Goal: Information Seeking & Learning: Learn about a topic

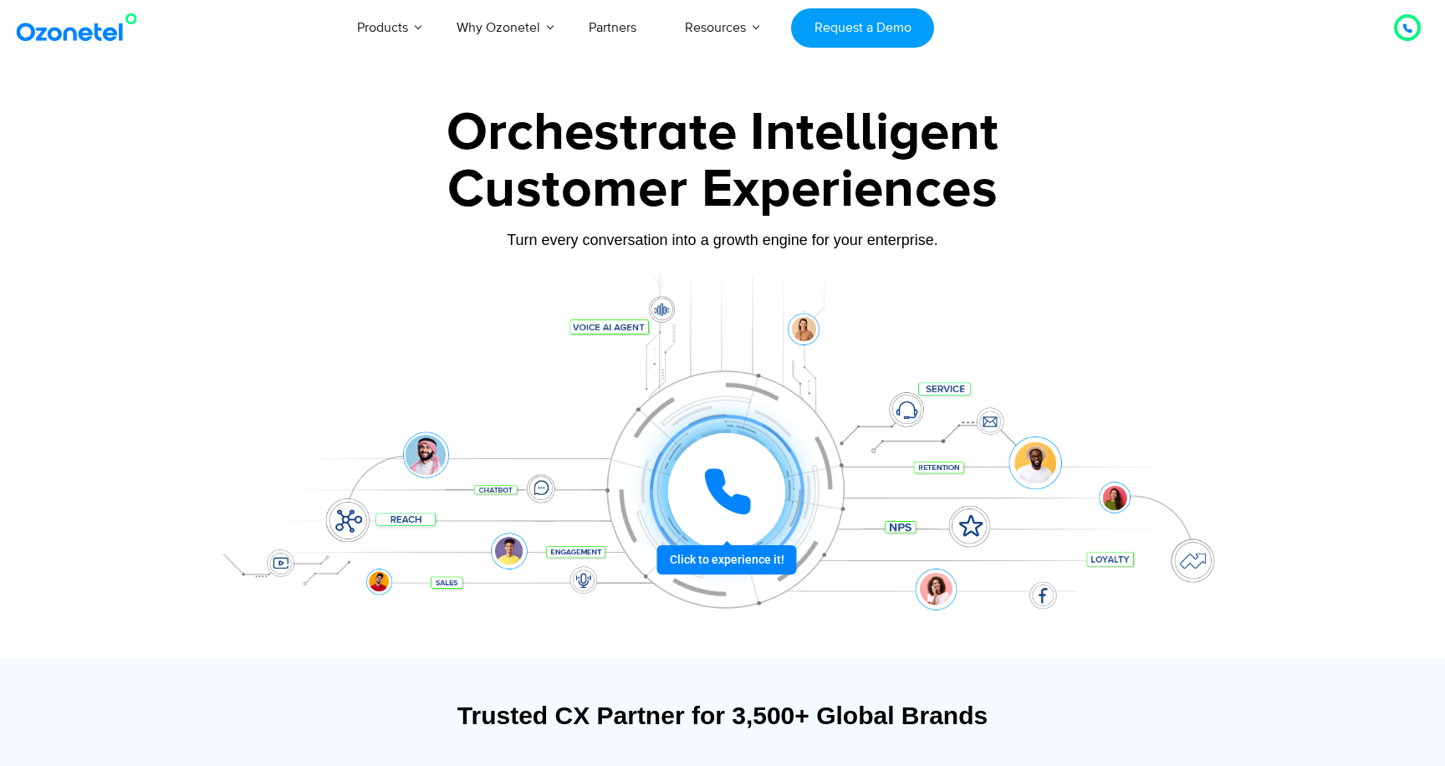
click at [724, 477] on icon at bounding box center [728, 492] width 50 height 50
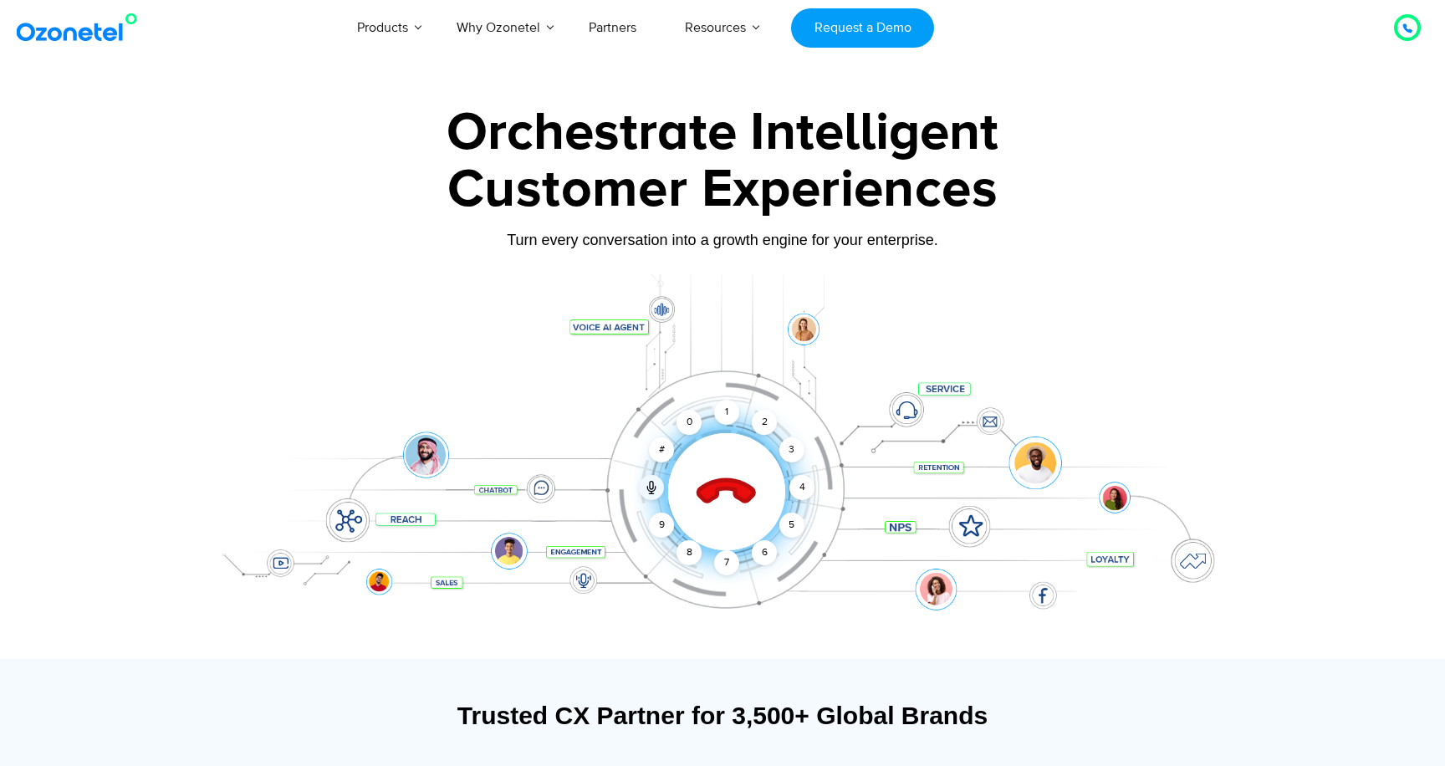
click at [734, 492] on icon at bounding box center [727, 492] width 59 height 59
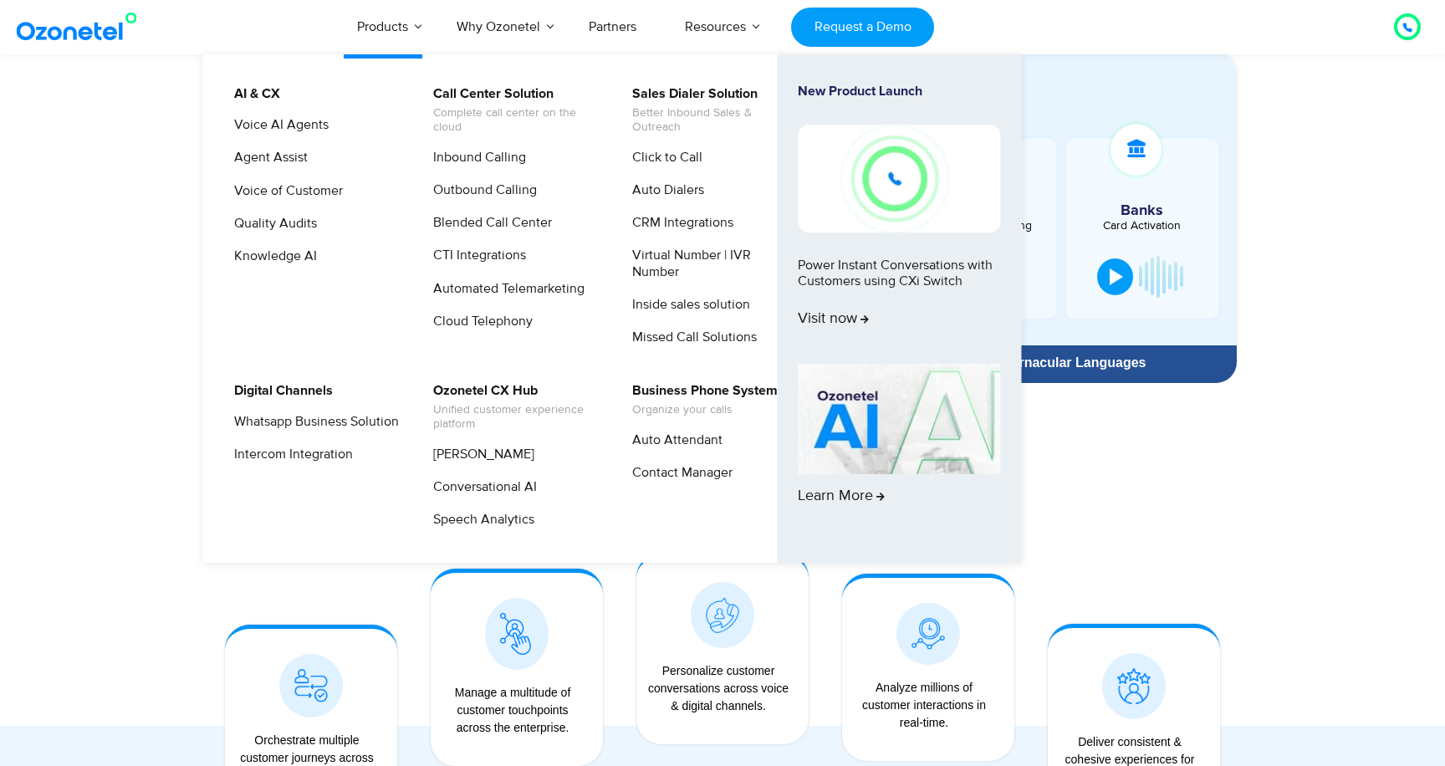
scroll to position [925, 0]
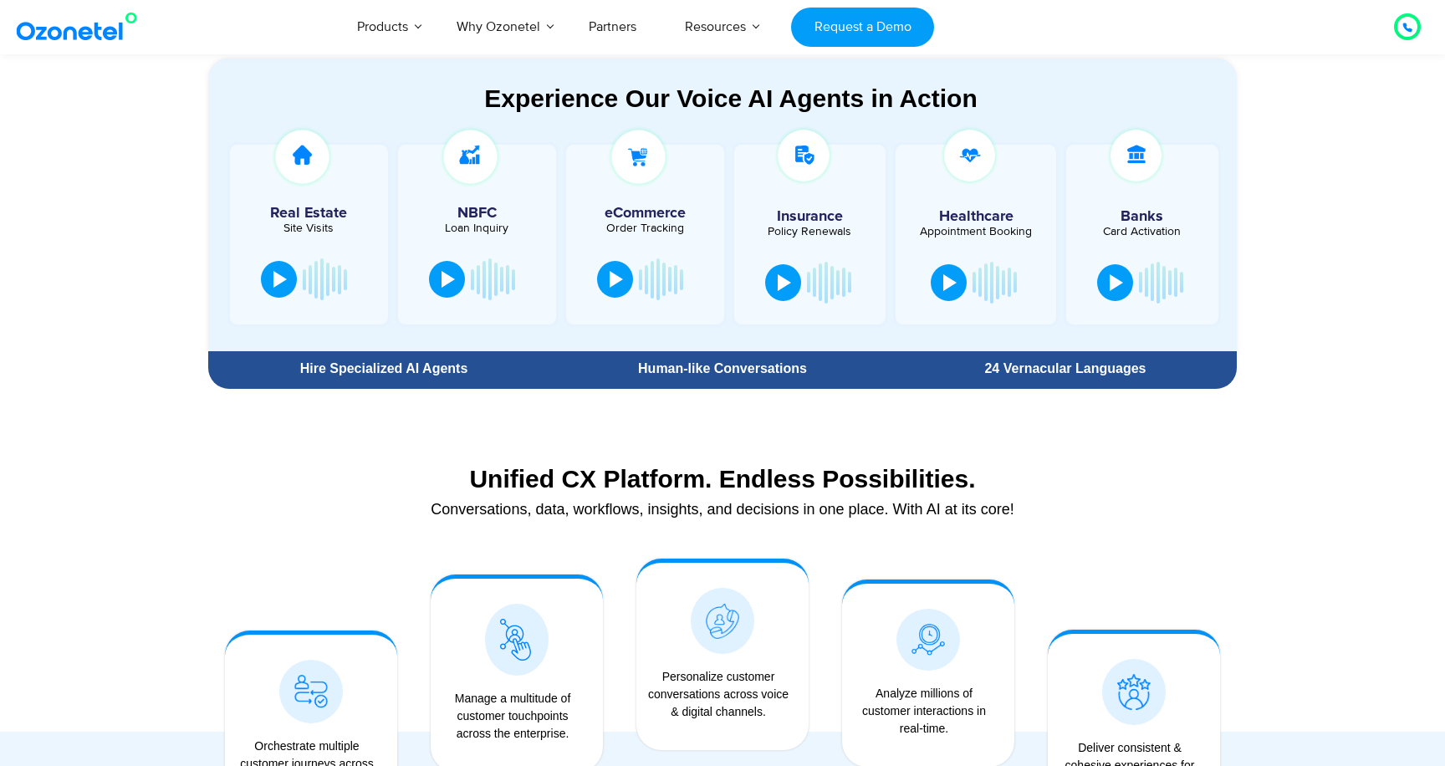
click at [1350, 463] on div at bounding box center [722, 649] width 1445 height 504
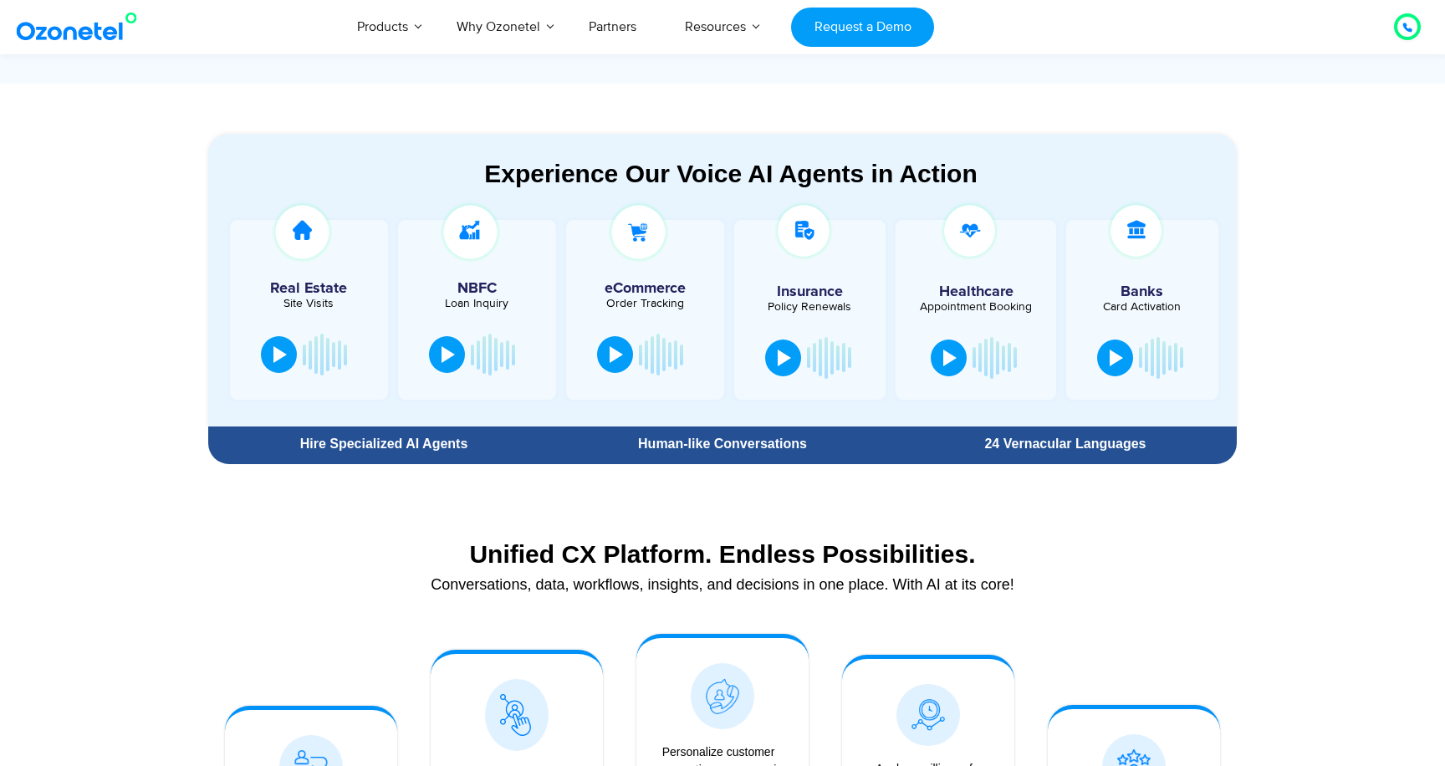
scroll to position [855, 0]
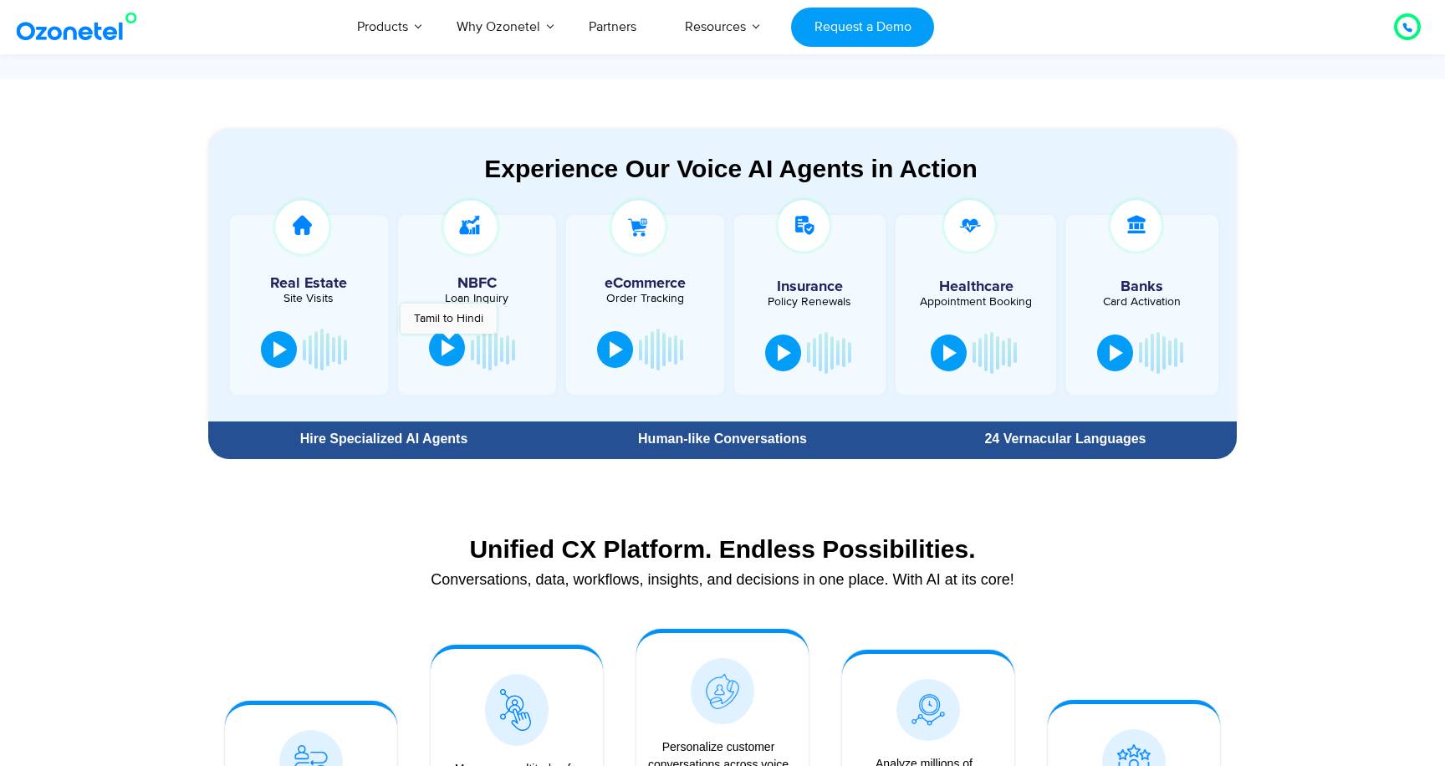
click at [448, 342] on div at bounding box center [448, 348] width 13 height 17
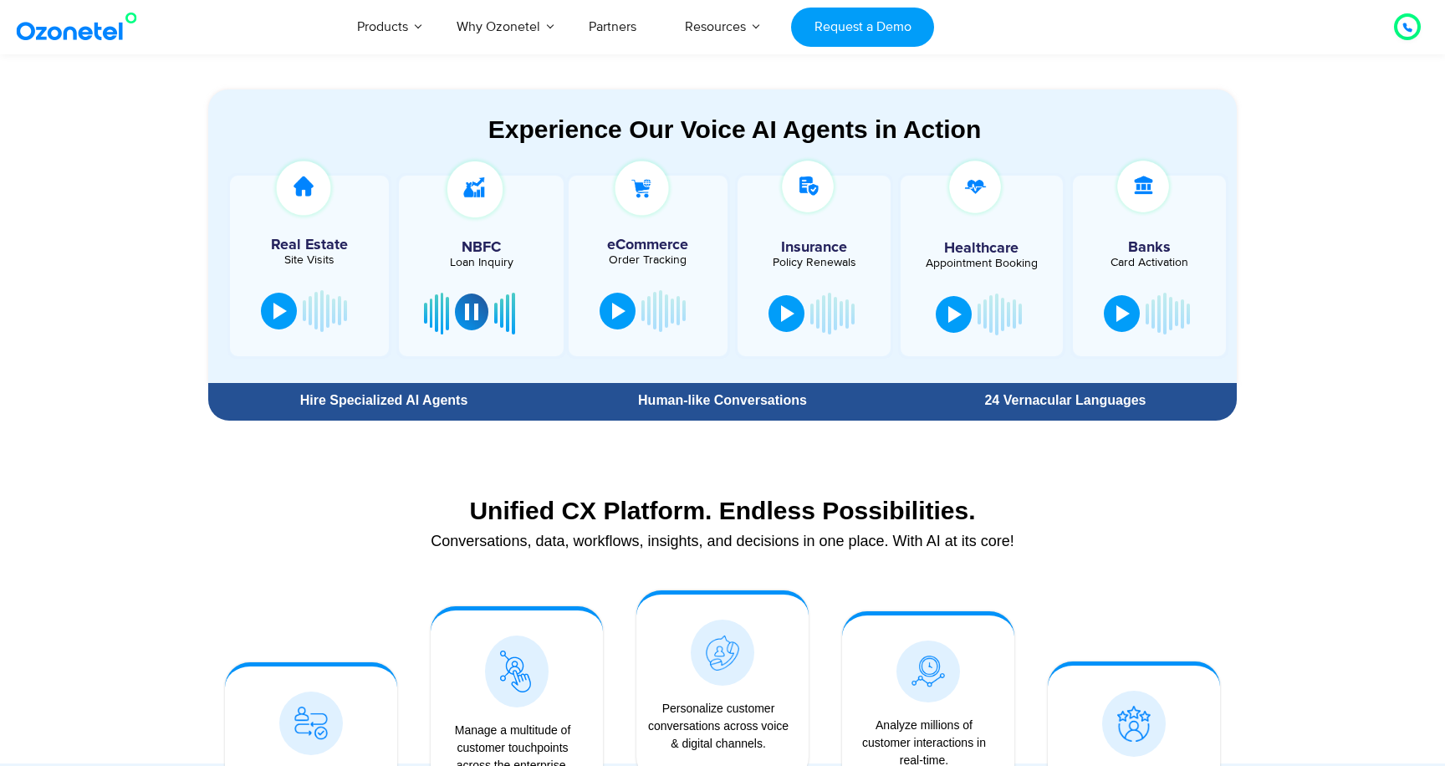
scroll to position [904, 0]
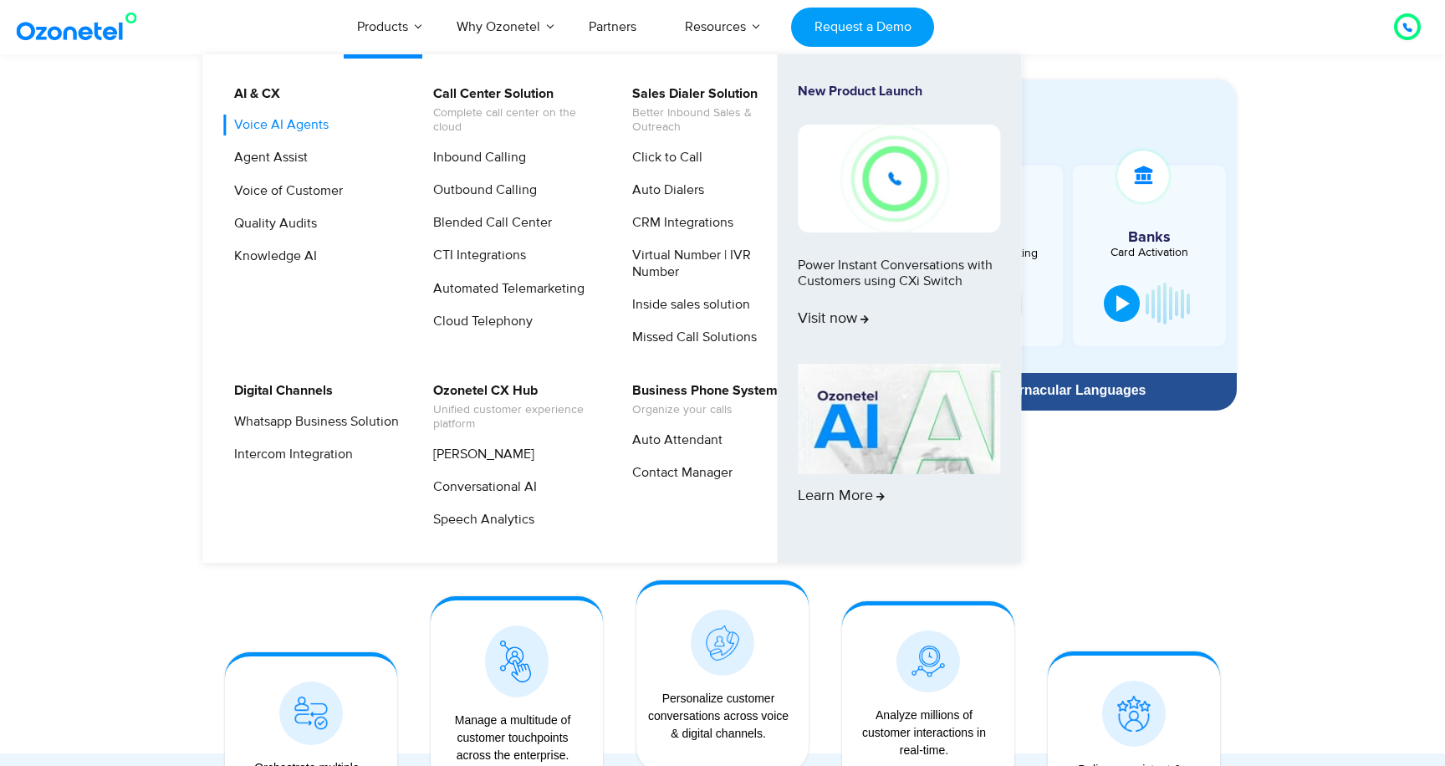
click at [291, 127] on link "Voice AI Agents" at bounding box center [277, 125] width 108 height 21
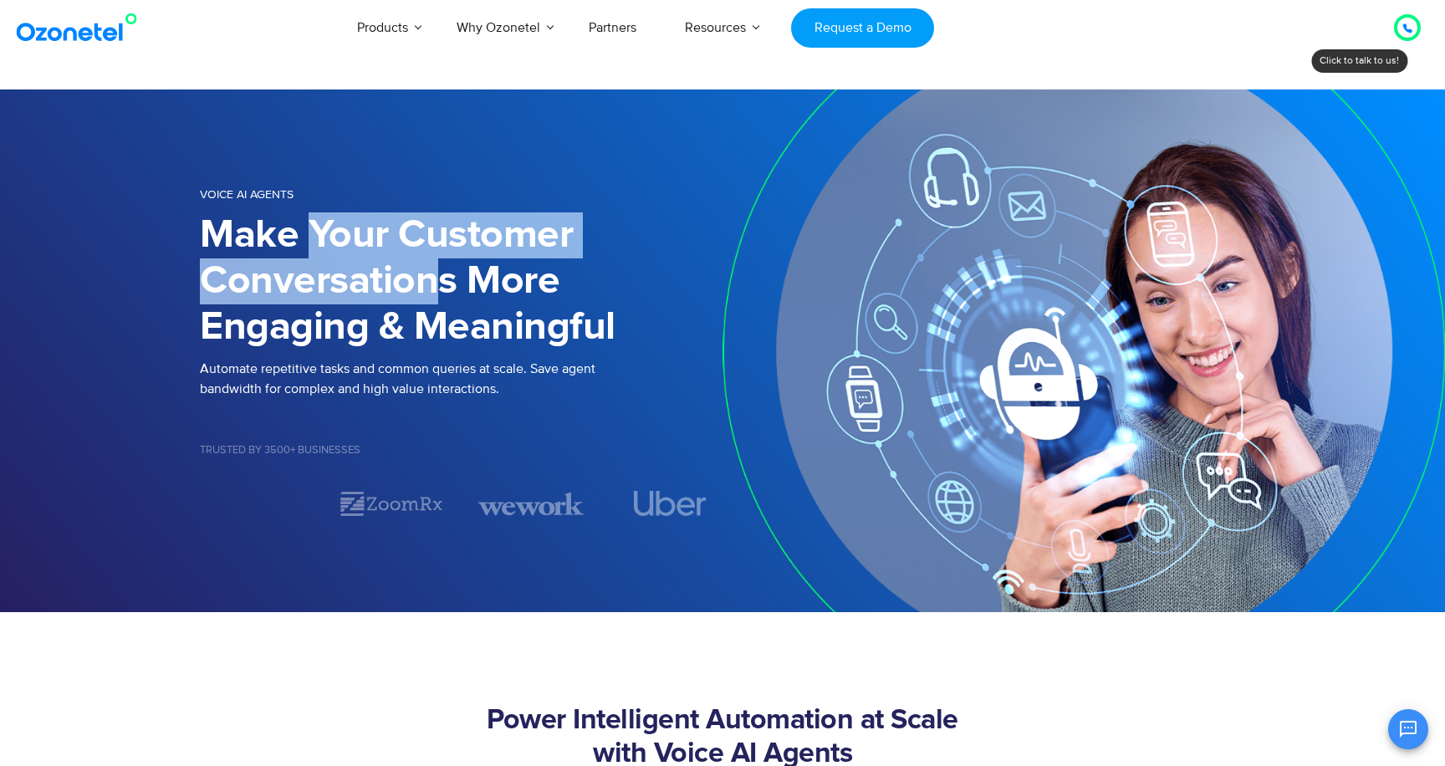
drag, startPoint x: 313, startPoint y: 226, endPoint x: 437, endPoint y: 295, distance: 142.7
click at [437, 295] on h1 "Make Your Customer Conversations More Engaging & Meaningful" at bounding box center [461, 281] width 523 height 138
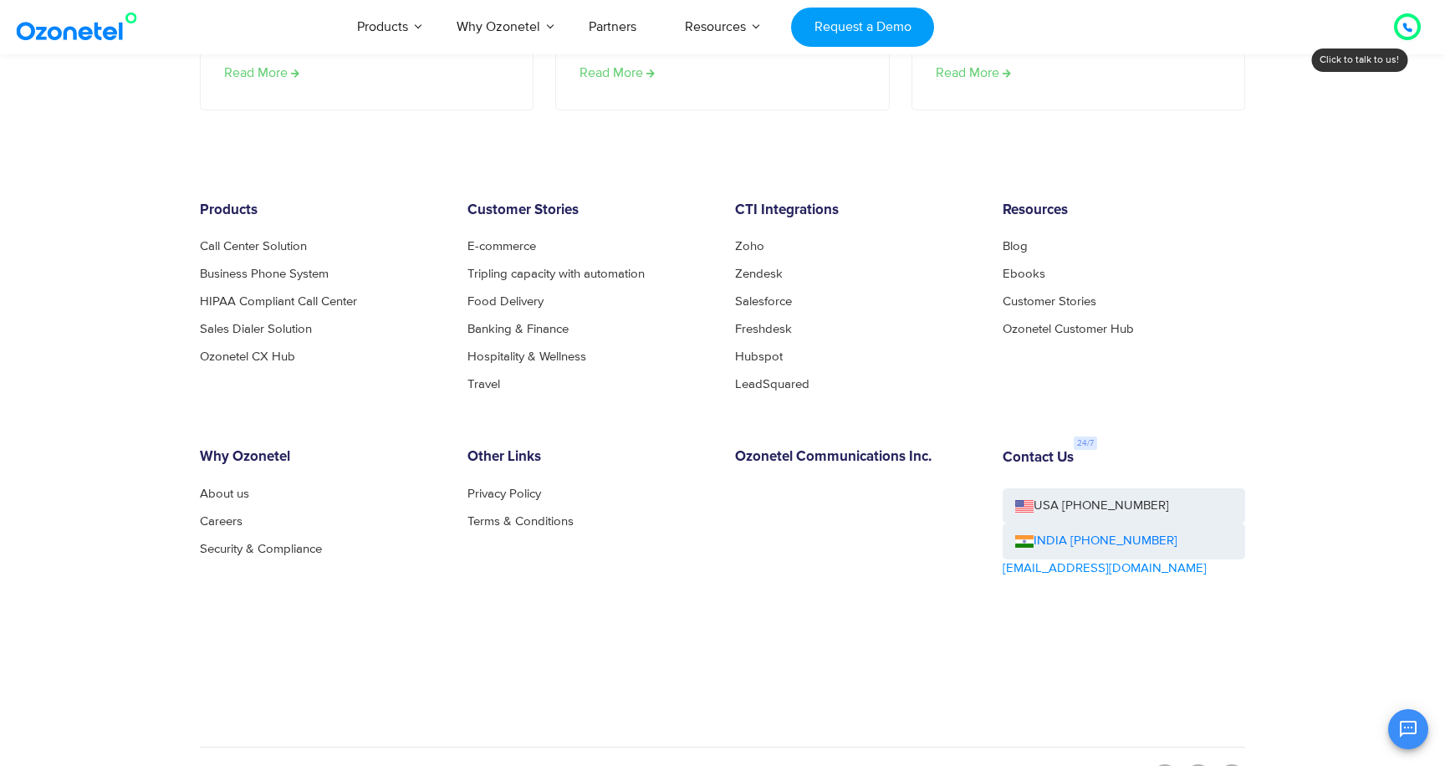
scroll to position [3449, 0]
